Goal: Task Accomplishment & Management: Complete application form

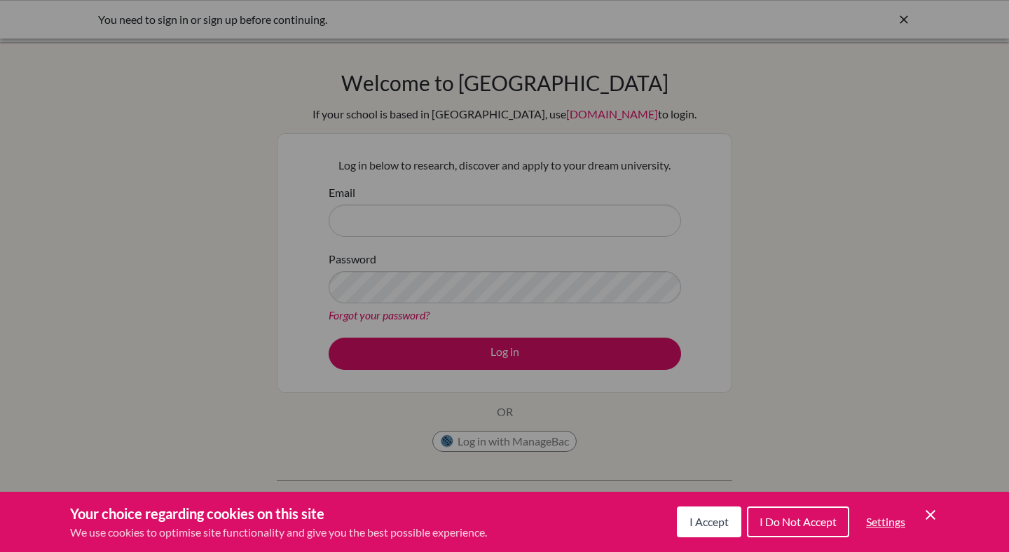
click at [704, 528] on span "I Accept" at bounding box center [709, 521] width 39 height 13
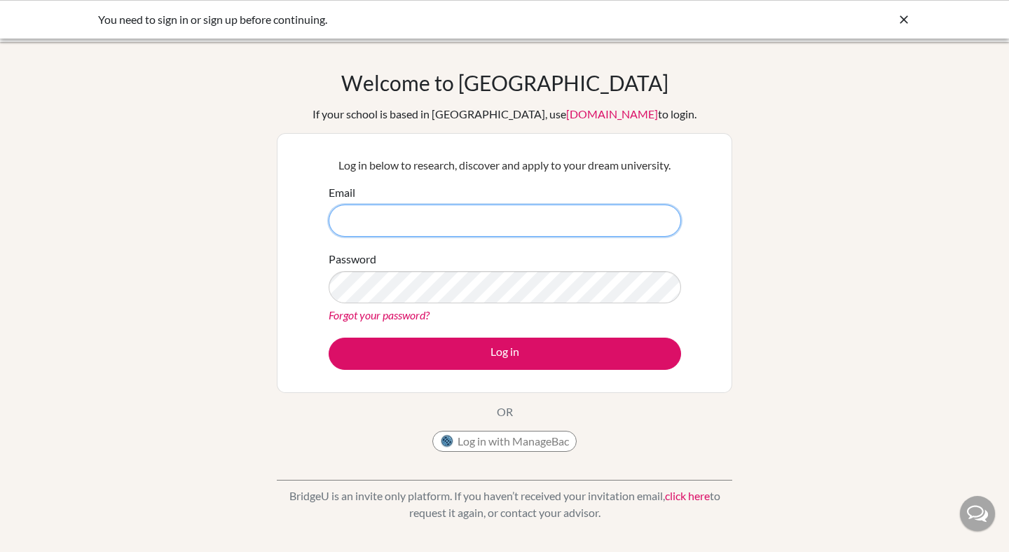
click at [467, 217] on input "Email" at bounding box center [505, 221] width 353 height 32
type input "[EMAIL_ADDRESS][DOMAIN_NAME]"
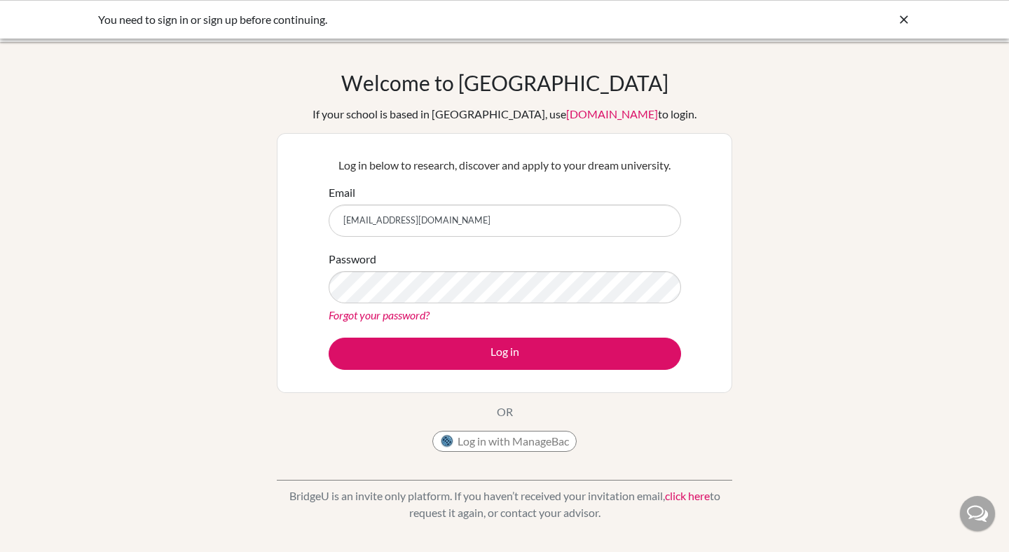
click at [363, 326] on form "Email [EMAIL_ADDRESS][DOMAIN_NAME] Password Forgot your password? Log in" at bounding box center [505, 277] width 353 height 186
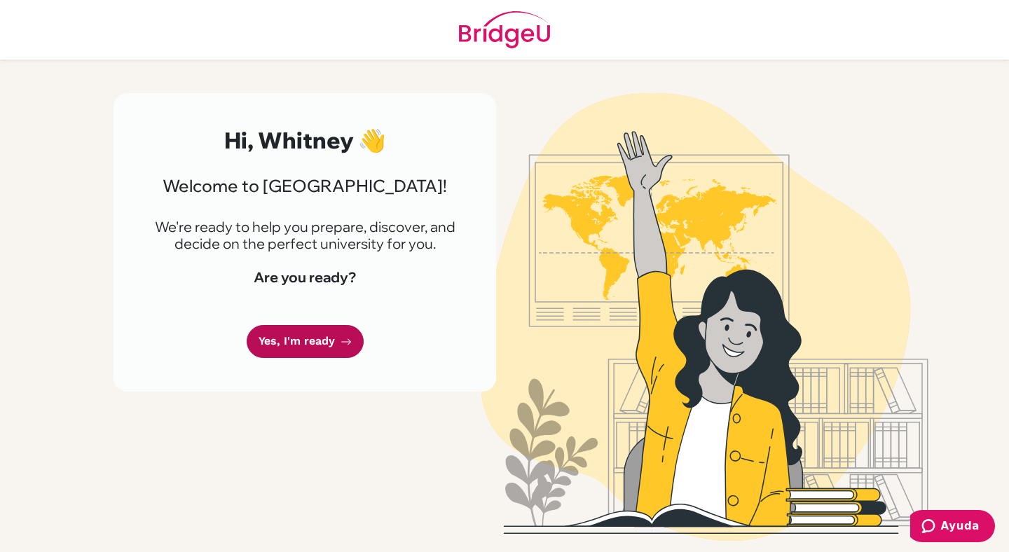
click at [298, 348] on link "Yes, I'm ready" at bounding box center [305, 341] width 117 height 33
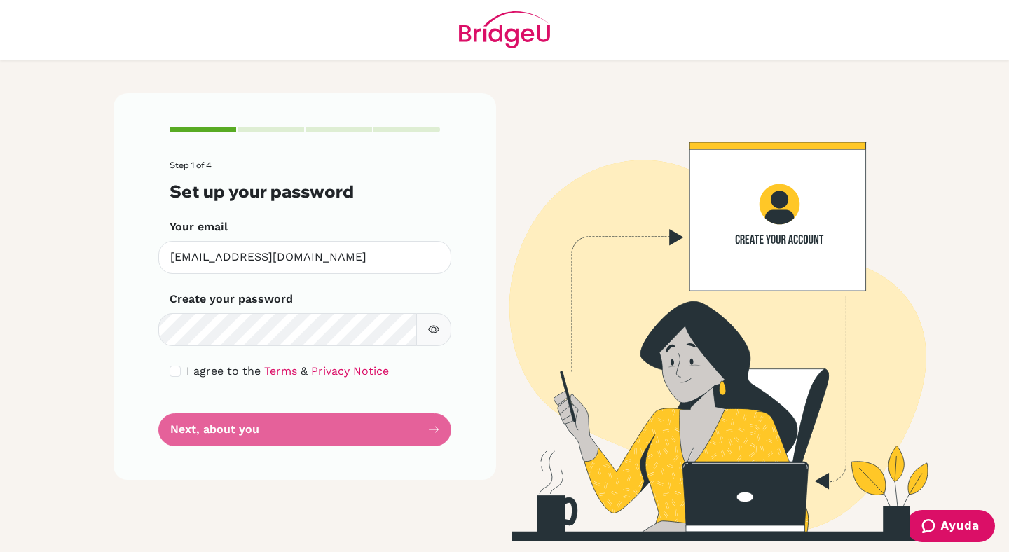
click at [435, 332] on icon "button" at bounding box center [433, 330] width 11 height 8
click at [179, 372] on input "checkbox" at bounding box center [175, 371] width 11 height 11
checkbox input "true"
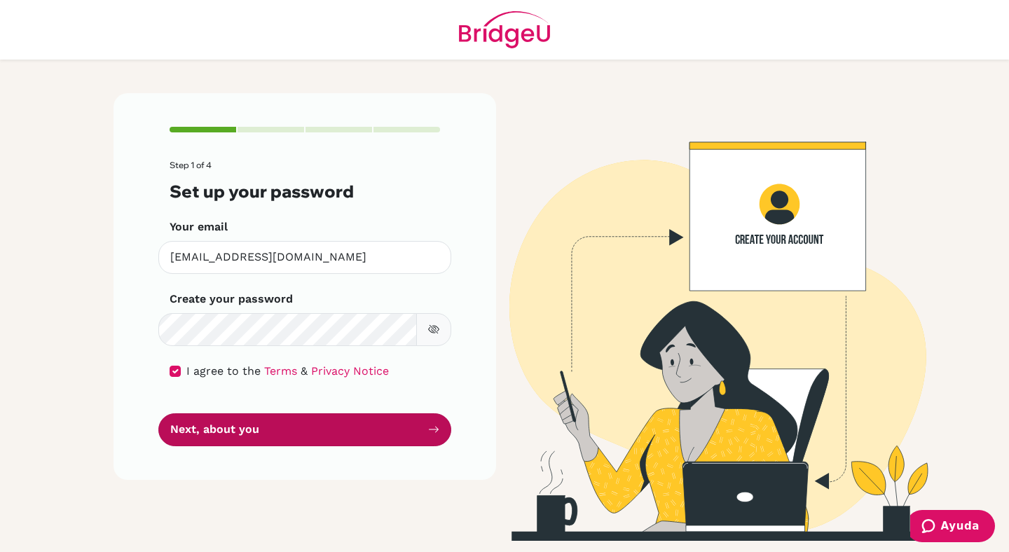
click at [217, 431] on button "Next, about you" at bounding box center [304, 429] width 293 height 33
